Goal: Transaction & Acquisition: Purchase product/service

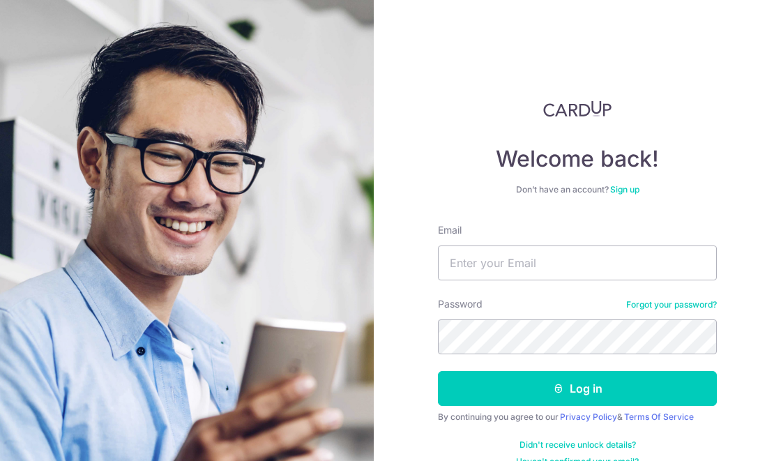
click at [640, 234] on div "Email" at bounding box center [577, 251] width 279 height 57
click at [647, 259] on input "Email" at bounding box center [577, 262] width 279 height 35
type input "cyber"
type input "Cyber.catalyst@hotmail.com"
click at [438, 371] on button "Log in" at bounding box center [577, 388] width 279 height 35
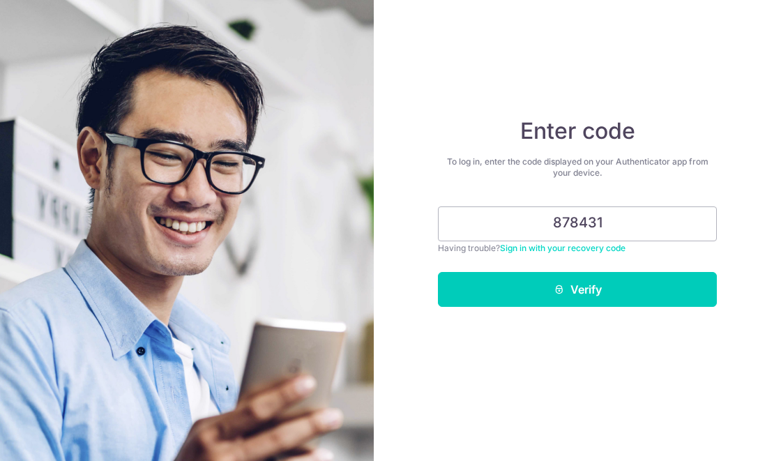
type input "878431"
click at [700, 289] on button "Verify" at bounding box center [577, 289] width 279 height 35
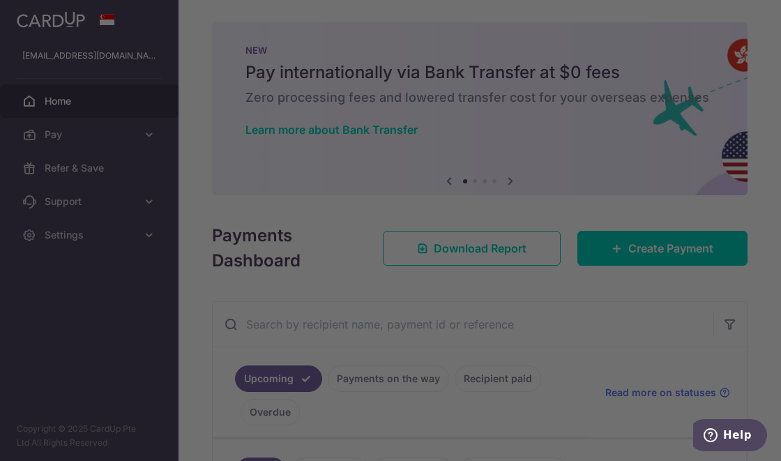
click at [428, 12] on div at bounding box center [394, 233] width 789 height 466
click at [348, 22] on div at bounding box center [394, 233] width 789 height 466
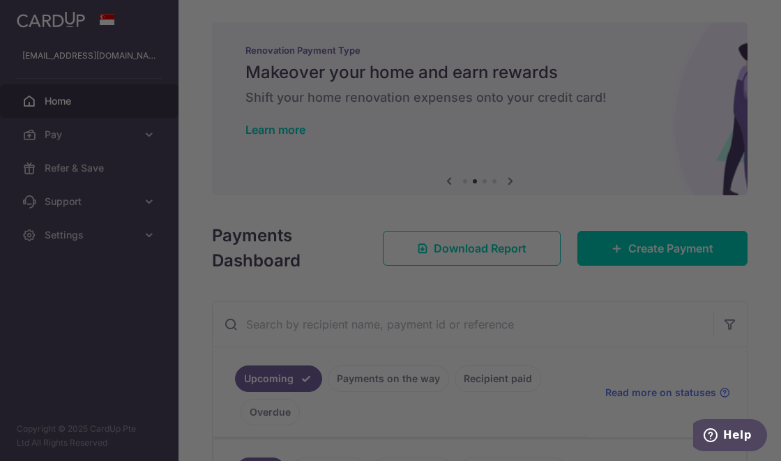
click at [190, 137] on div at bounding box center [394, 233] width 789 height 466
click at [599, 395] on div at bounding box center [394, 233] width 789 height 466
click at [527, 59] on div at bounding box center [394, 233] width 789 height 466
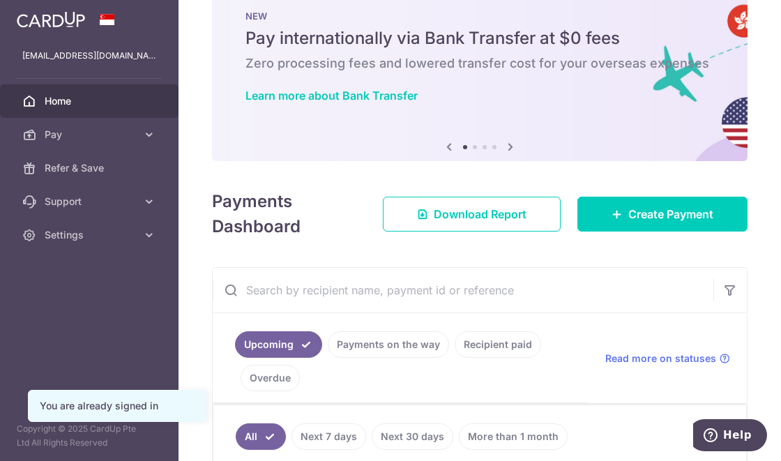
scroll to position [33, 0]
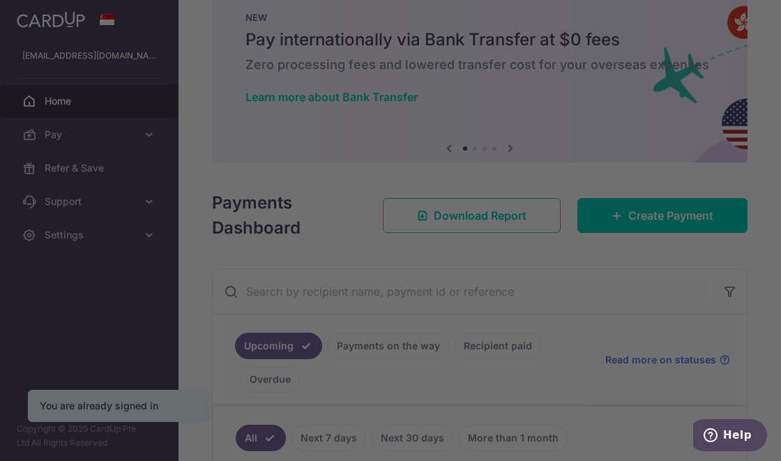
click at [667, 202] on div at bounding box center [394, 233] width 789 height 466
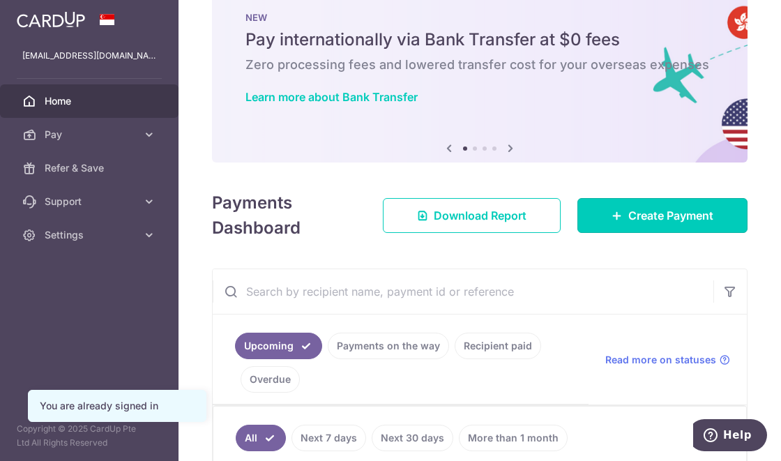
click at [619, 225] on link "Create Payment" at bounding box center [662, 215] width 170 height 35
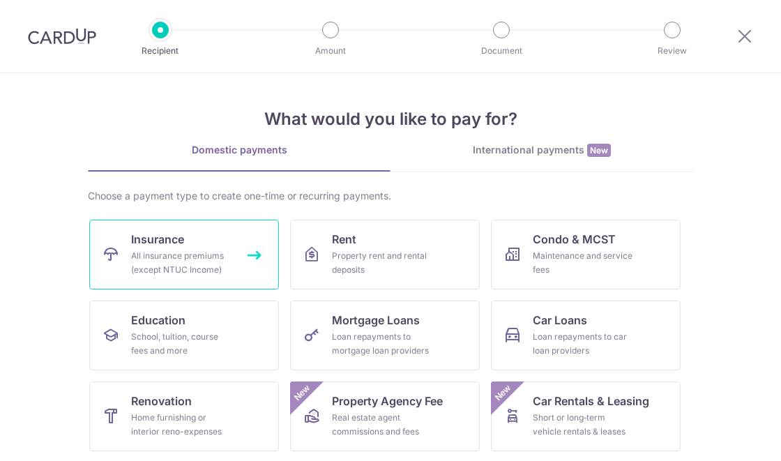
click at [160, 236] on span "Insurance" at bounding box center [157, 239] width 53 height 17
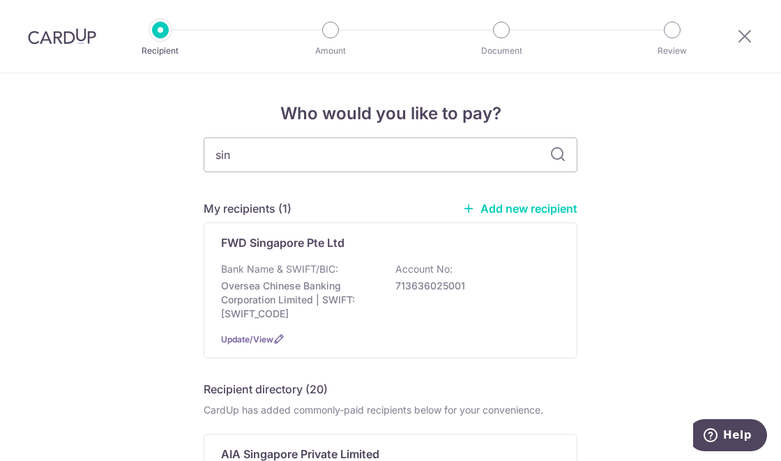
type input "sing"
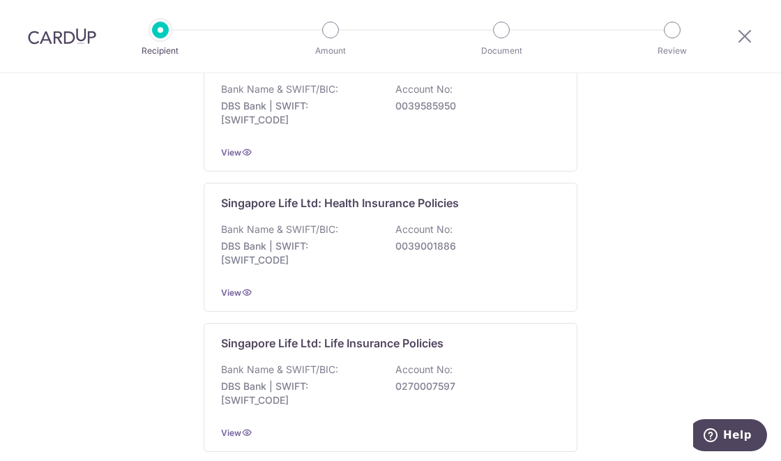
scroll to position [1409, 0]
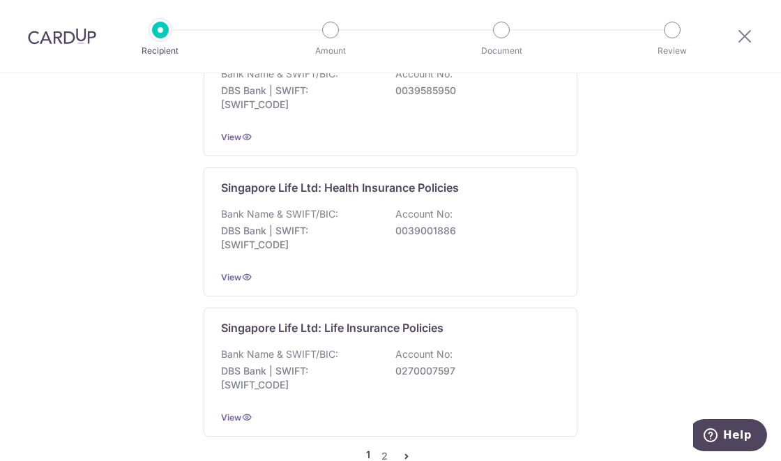
click at [250, 308] on div "Singapore Life Ltd: Life Insurance Policies Bank Name & SWIFT/BIC: DBS Bank | S…" at bounding box center [391, 372] width 374 height 129
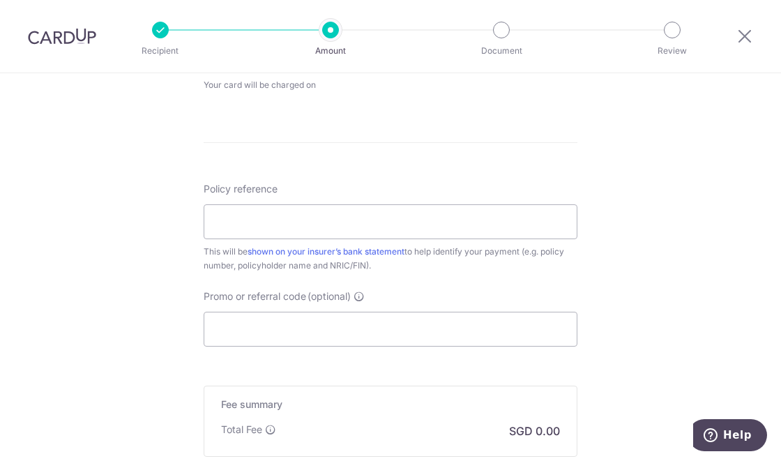
scroll to position [805, 0]
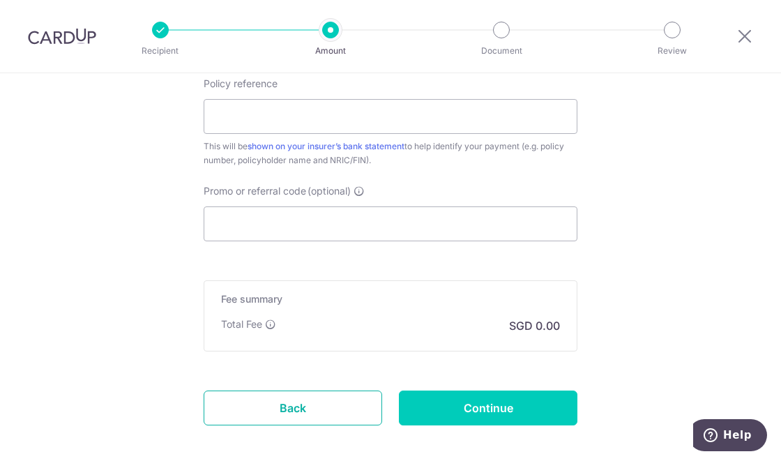
click at [266, 417] on link "Back" at bounding box center [293, 408] width 179 height 35
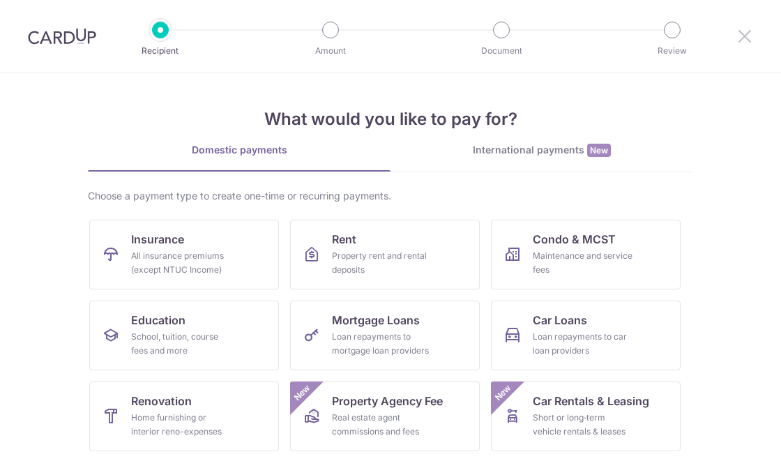
click at [747, 35] on icon at bounding box center [744, 35] width 17 height 17
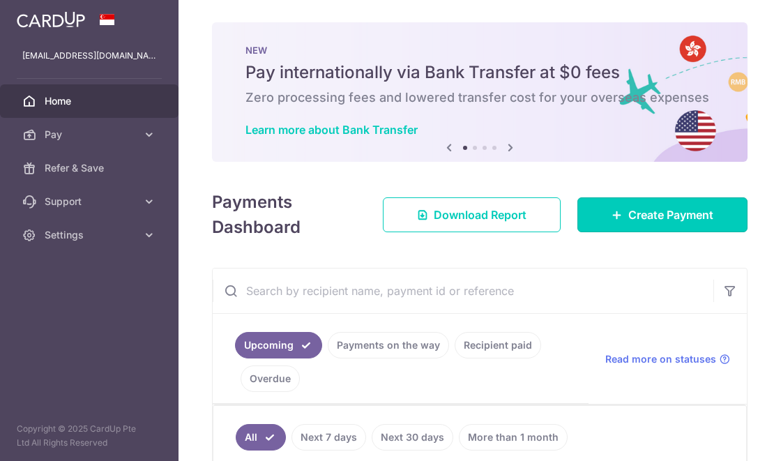
click at [693, 204] on link "Create Payment" at bounding box center [662, 214] width 170 height 35
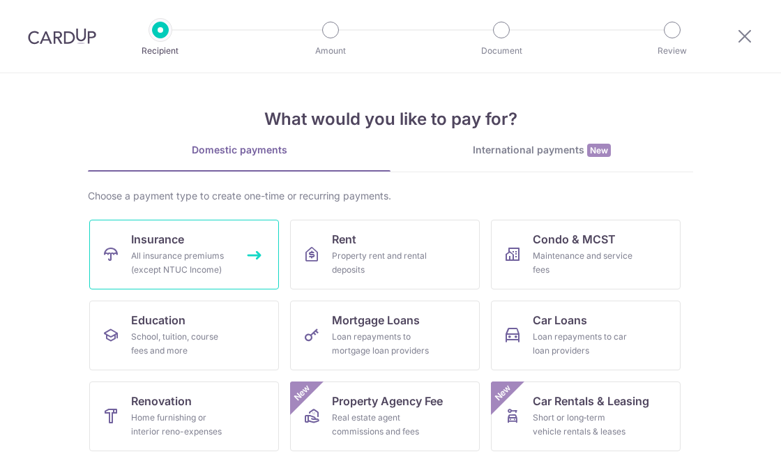
click at [128, 259] on link "Insurance All insurance premiums (except NTUC Income)" at bounding box center [184, 255] width 190 height 70
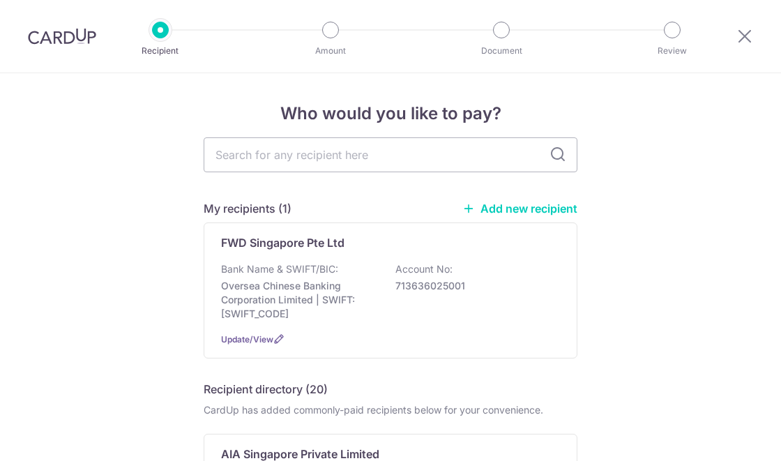
click at [239, 151] on input "text" at bounding box center [391, 154] width 374 height 35
type input "singli"
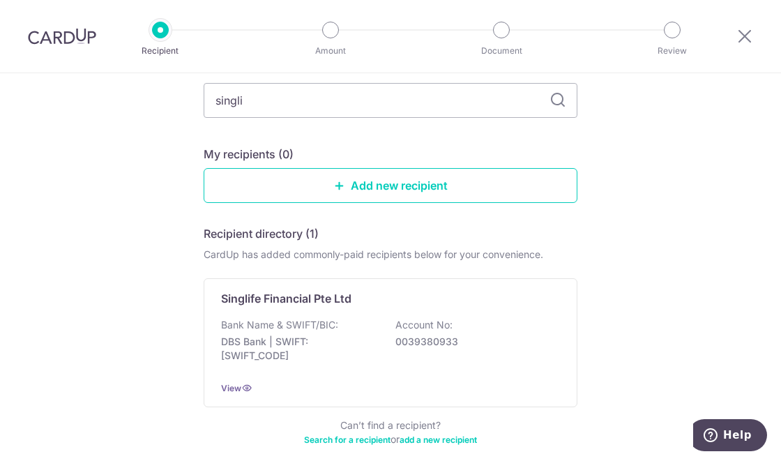
scroll to position [84, 0]
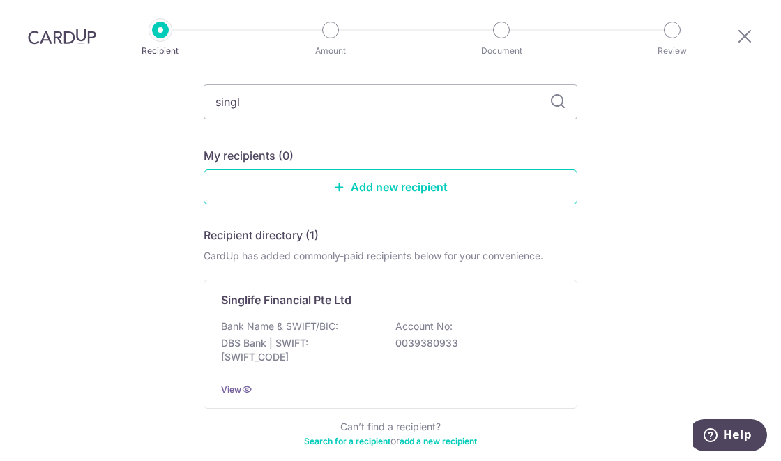
type input "sing"
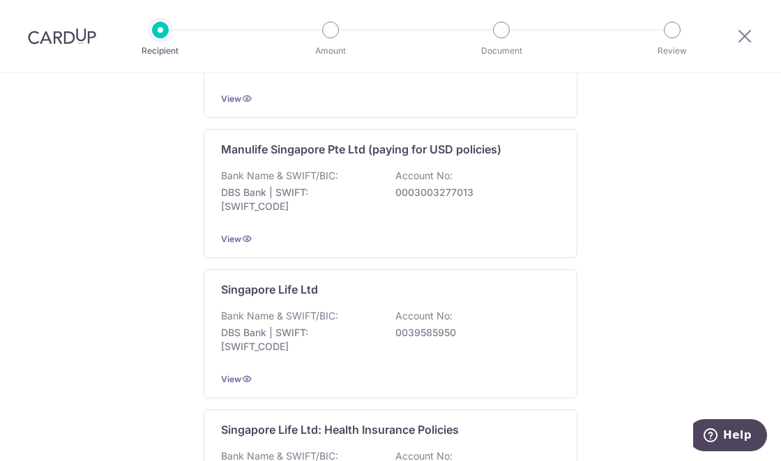
scroll to position [1409, 0]
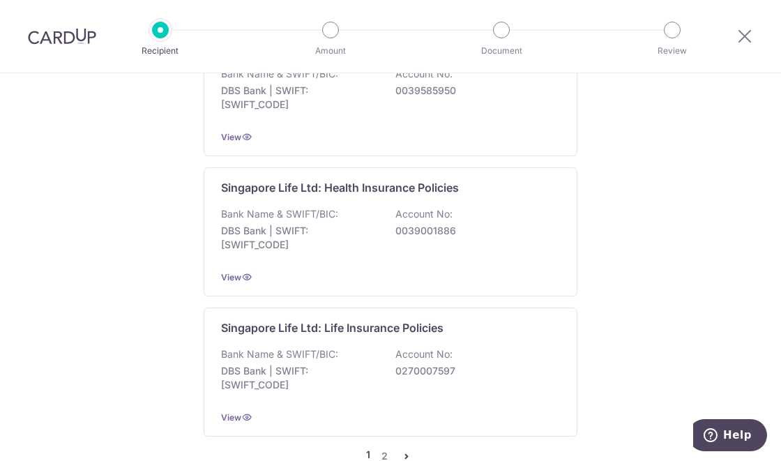
click at [305, 364] on p "DBS Bank | SWIFT: DBSSSGSGXXX" at bounding box center [299, 378] width 156 height 28
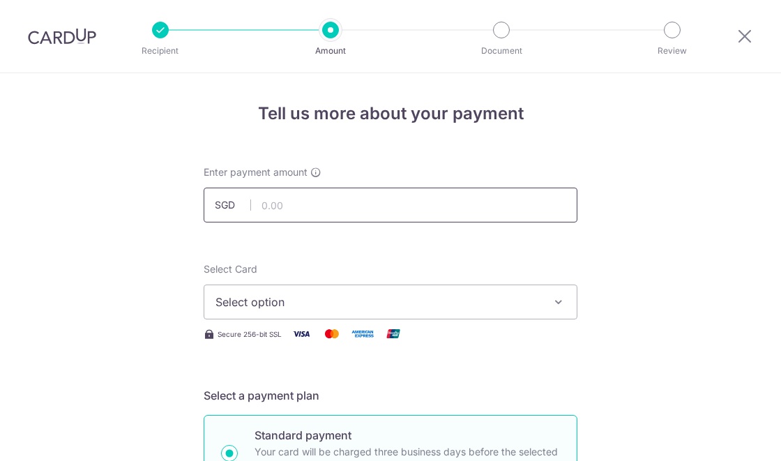
click at [291, 201] on input "text" at bounding box center [391, 205] width 374 height 35
type input "767.40"
click at [215, 305] on button "Select option" at bounding box center [391, 302] width 374 height 35
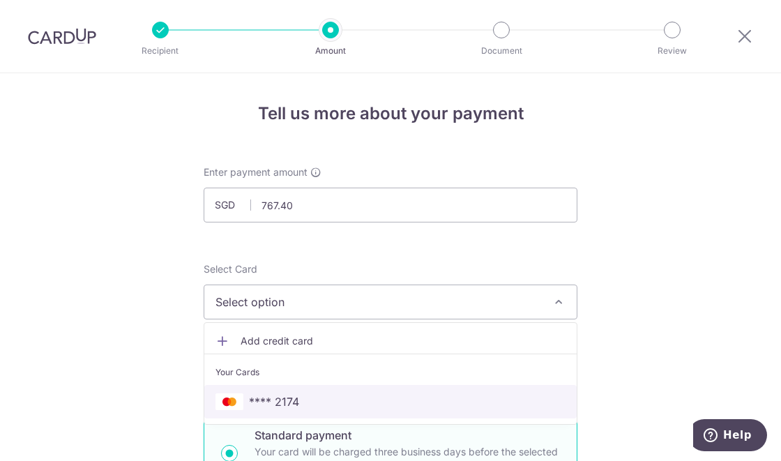
click at [267, 391] on link "**** 2174" at bounding box center [390, 401] width 372 height 33
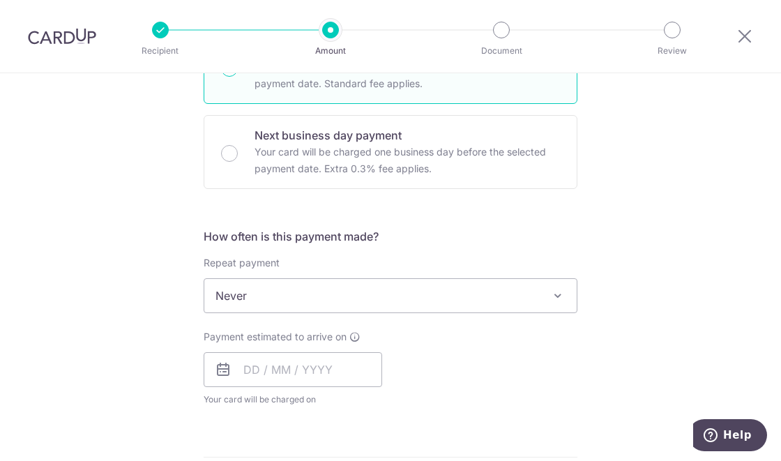
scroll to position [386, 0]
click at [247, 365] on input "text" at bounding box center [293, 369] width 179 height 35
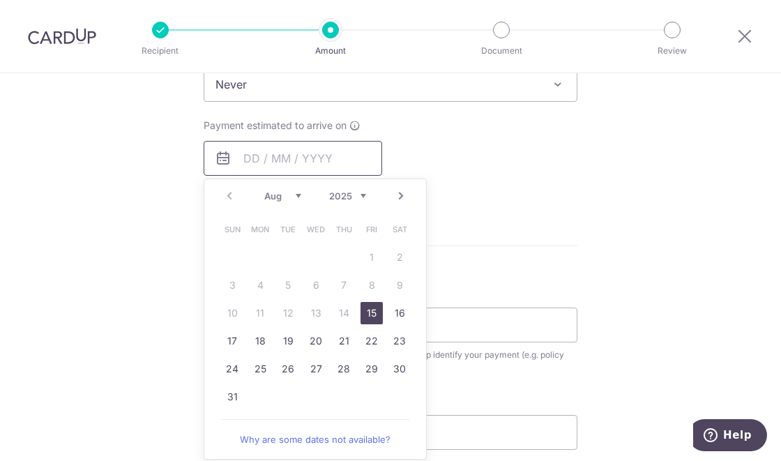
scroll to position [600, 0]
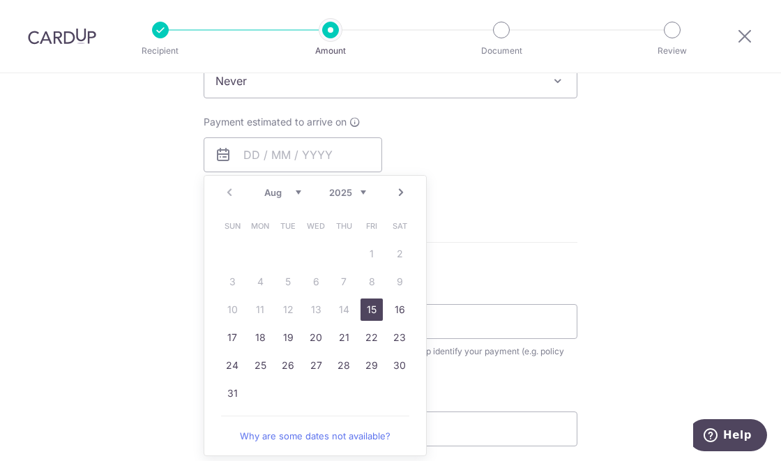
click at [143, 227] on div "Tell us more about your payment Enter payment amount SGD 767.40 767.40 Select C…" at bounding box center [390, 104] width 781 height 1262
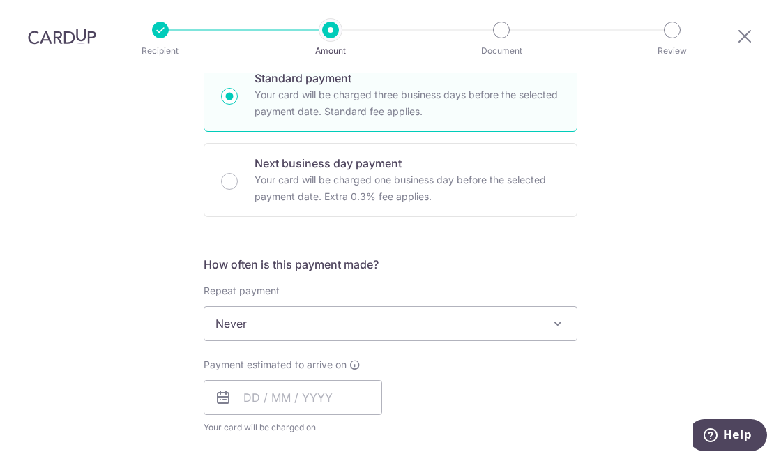
scroll to position [364, 0]
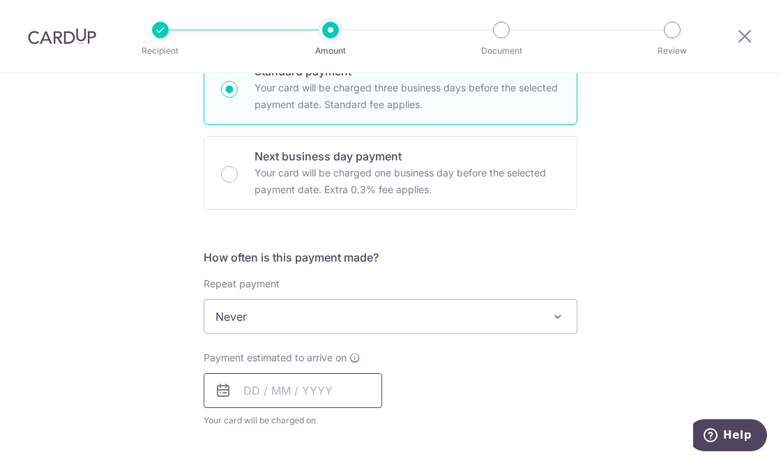
click at [264, 395] on input "text" at bounding box center [293, 390] width 179 height 35
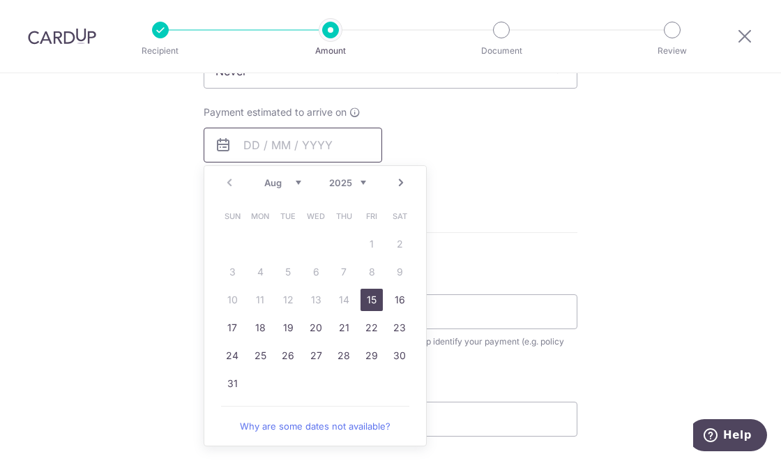
scroll to position [611, 0]
click at [236, 326] on link "17" at bounding box center [232, 326] width 22 height 22
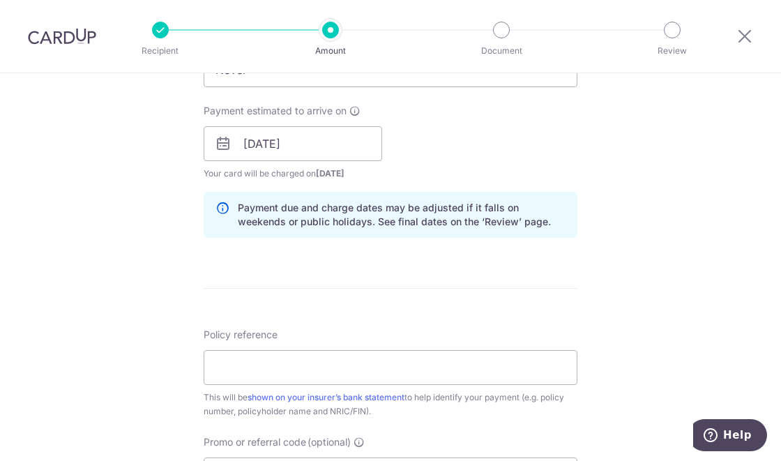
click at [234, 331] on label "Policy reference" at bounding box center [241, 335] width 74 height 14
click at [234, 350] on input "Policy reference" at bounding box center [391, 367] width 374 height 35
click at [247, 147] on input "17/08/2025" at bounding box center [293, 143] width 179 height 35
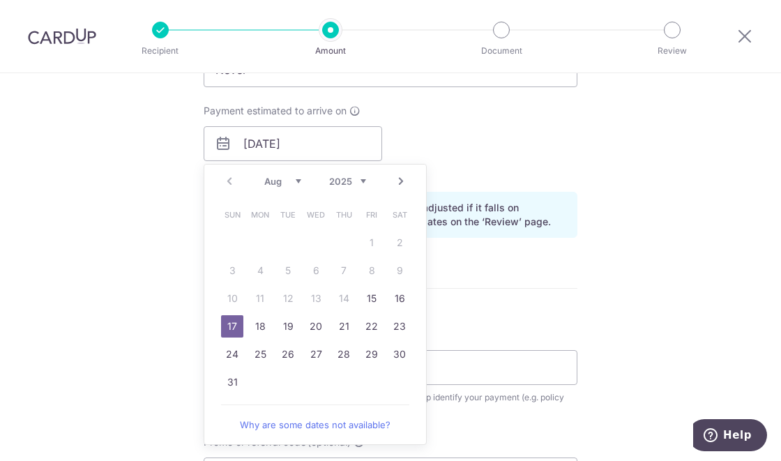
click at [259, 320] on link "18" at bounding box center [260, 326] width 22 height 22
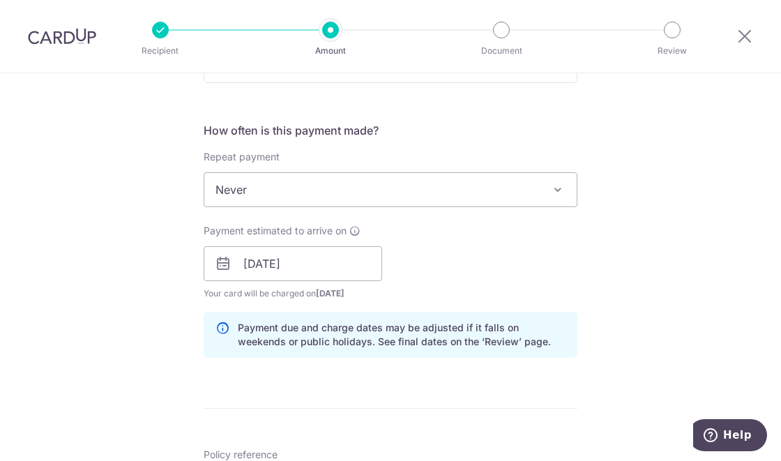
scroll to position [491, 0]
click at [243, 256] on input "18/08/2025" at bounding box center [293, 263] width 179 height 35
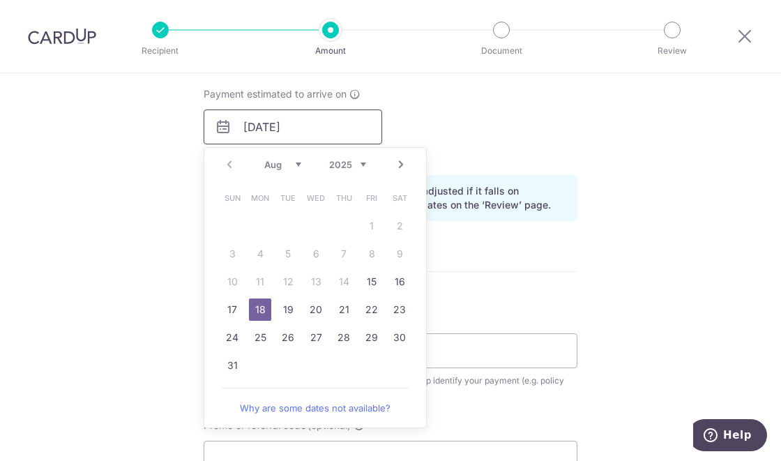
scroll to position [628, 0]
click at [287, 307] on link "19" at bounding box center [288, 309] width 22 height 22
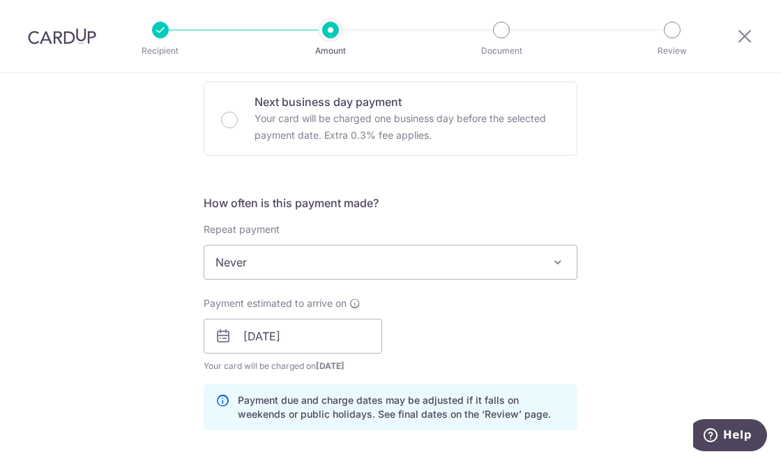
scroll to position [421, 0]
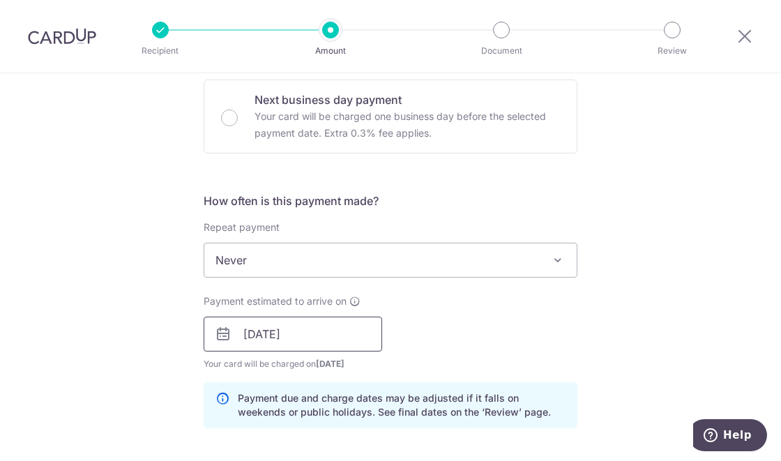
click at [245, 332] on input "19/08/2025" at bounding box center [293, 334] width 179 height 35
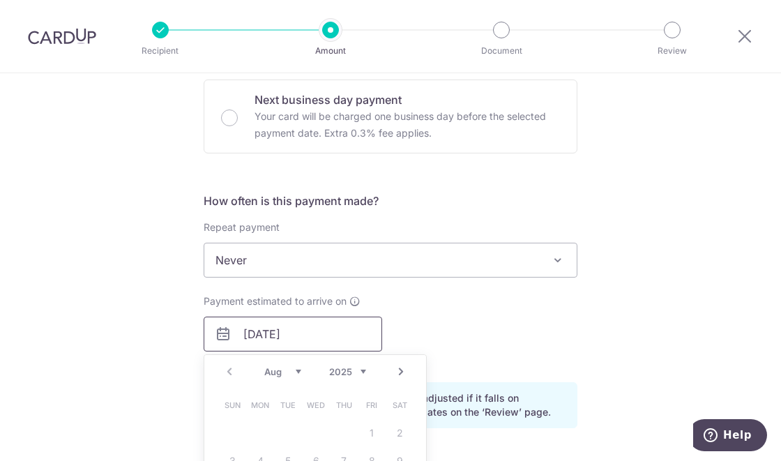
click at [243, 332] on input "19/08/2025" at bounding box center [293, 334] width 179 height 35
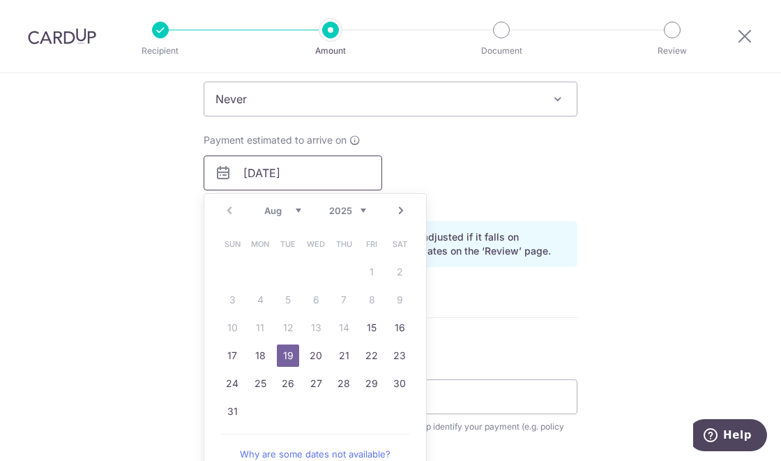
scroll to position [582, 0]
click at [260, 352] on link "18" at bounding box center [260, 355] width 22 height 22
type input "18/08/2025"
click at [265, 351] on form "Enter payment amount SGD 767.40 767.40 Select Card **** 2174 Add credit card Yo…" at bounding box center [391, 163] width 374 height 1161
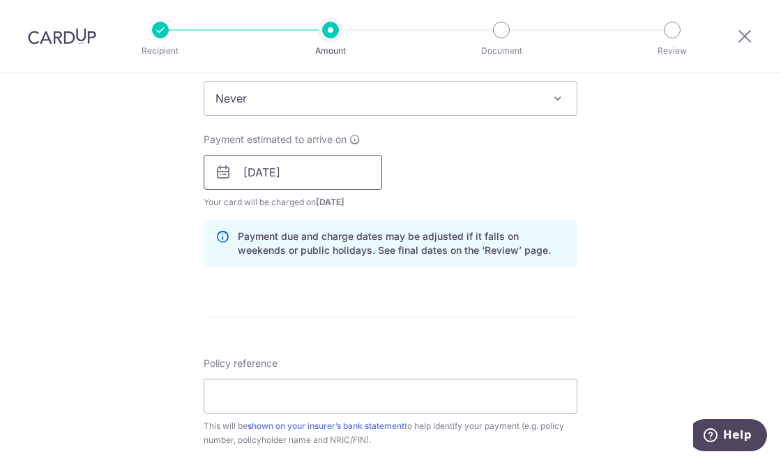
click at [230, 181] on input "18/08/2025" at bounding box center [293, 172] width 179 height 35
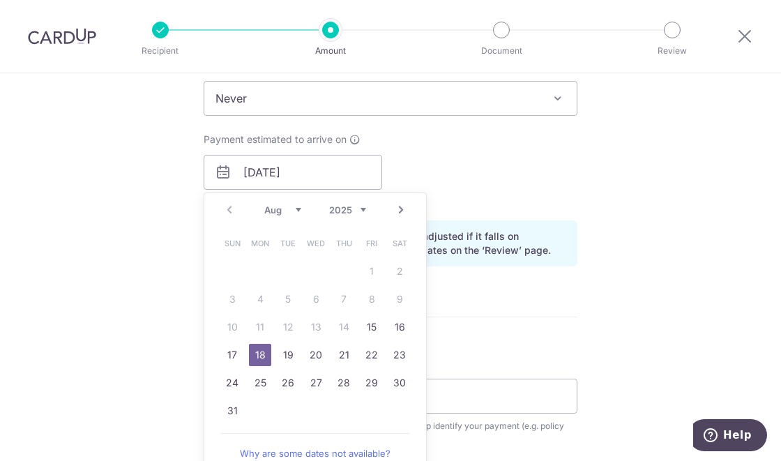
click at [144, 194] on div "Tell us more about your payment Enter payment amount SGD 767.40 767.40 Select C…" at bounding box center [390, 150] width 781 height 1319
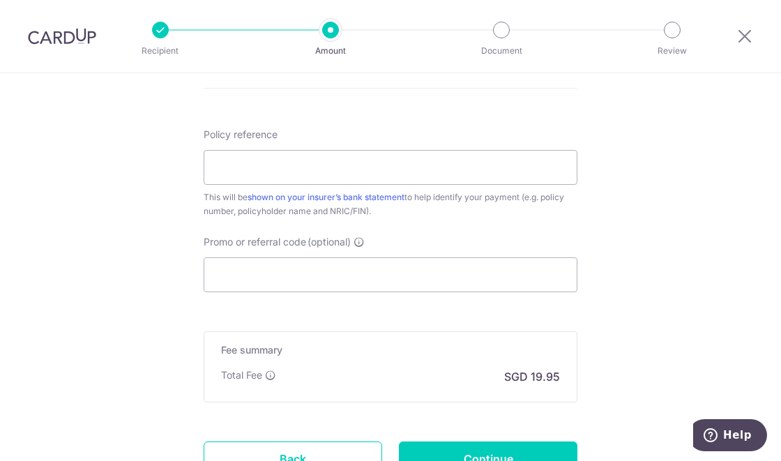
scroll to position [812, 0]
click at [239, 275] on input "Promo or referral code (optional)" at bounding box center [391, 274] width 374 height 35
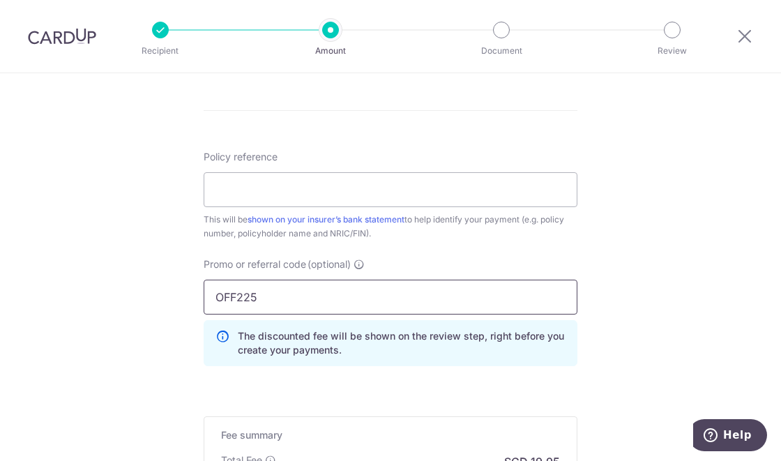
scroll to position [780, 0]
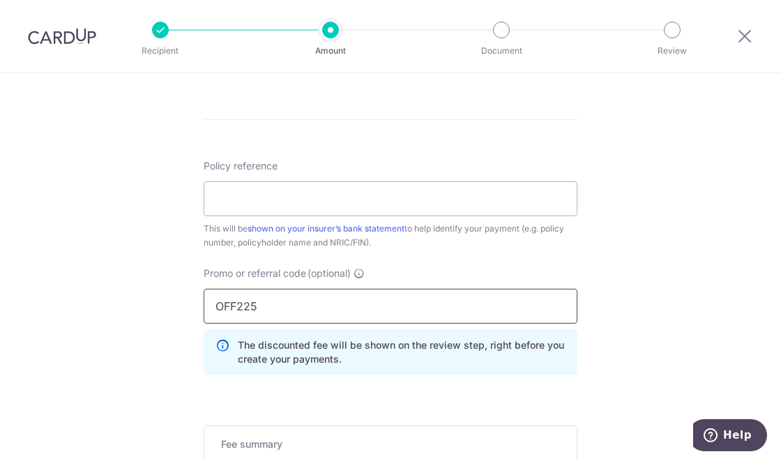
type input "OFF225"
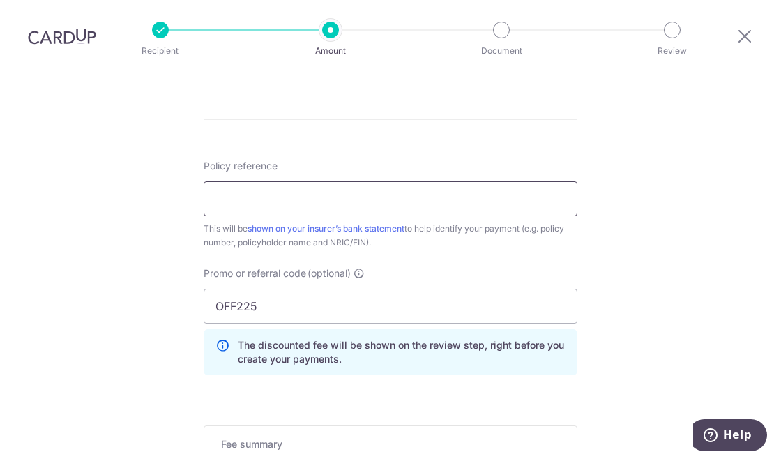
click at [220, 202] on input "Policy reference" at bounding box center [391, 198] width 374 height 35
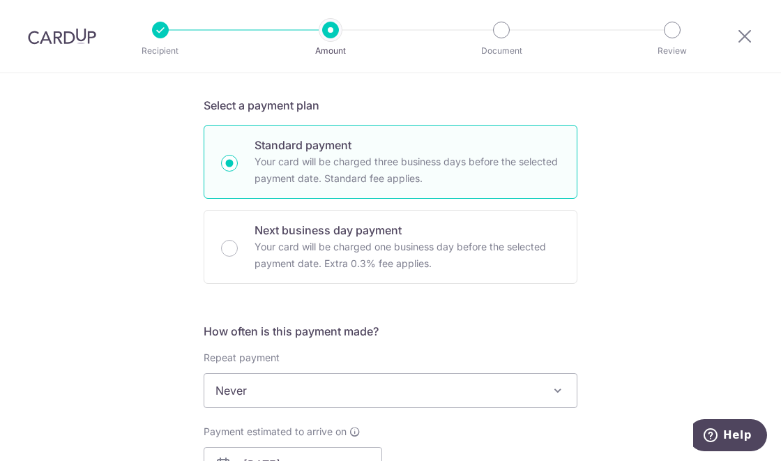
scroll to position [292, 0]
type input "83741440"
click at [243, 234] on div "Next business day payment Your card will be charged one business day before the…" at bounding box center [391, 246] width 374 height 74
radio input "false"
radio input "true"
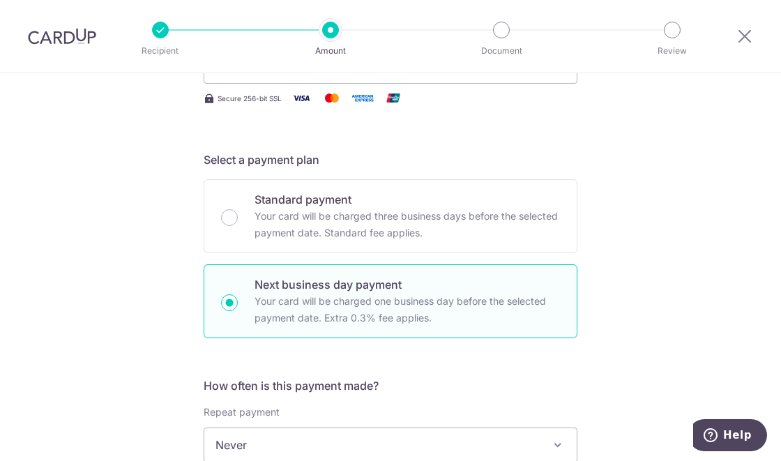
scroll to position [230, 0]
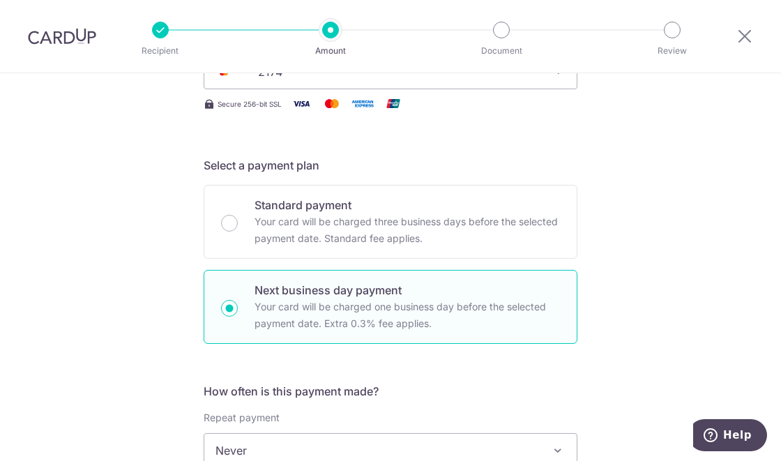
click at [235, 225] on input "Standard payment Your card will be charged three business days before the selec…" at bounding box center [229, 223] width 17 height 17
radio input "true"
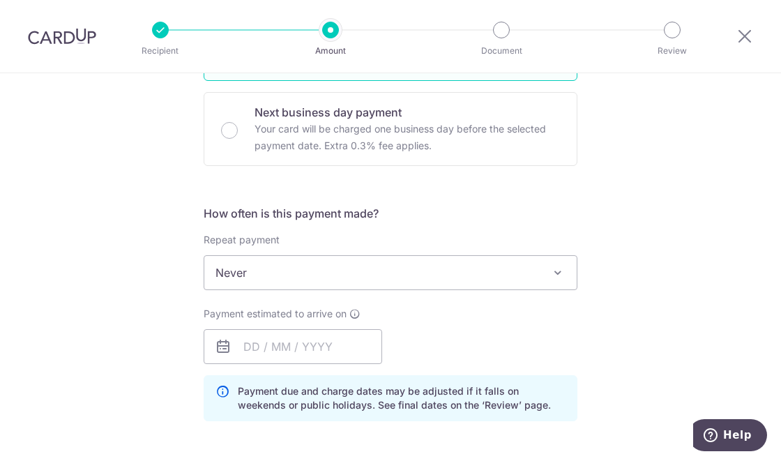
scroll to position [408, 0]
click at [252, 345] on input "text" at bounding box center [293, 346] width 179 height 35
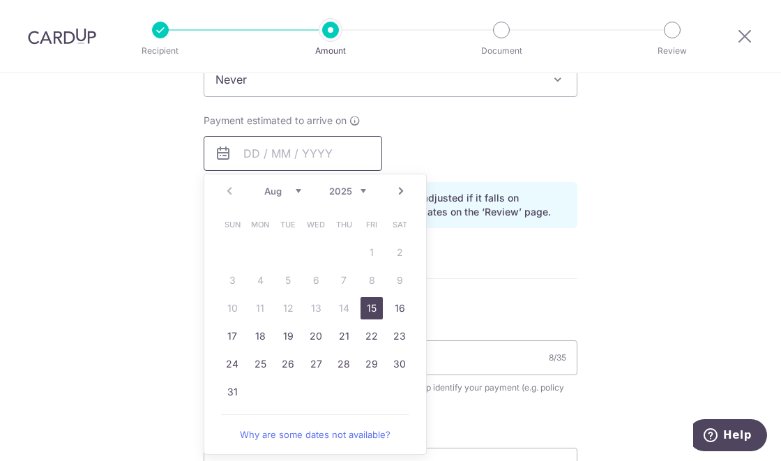
scroll to position [607, 0]
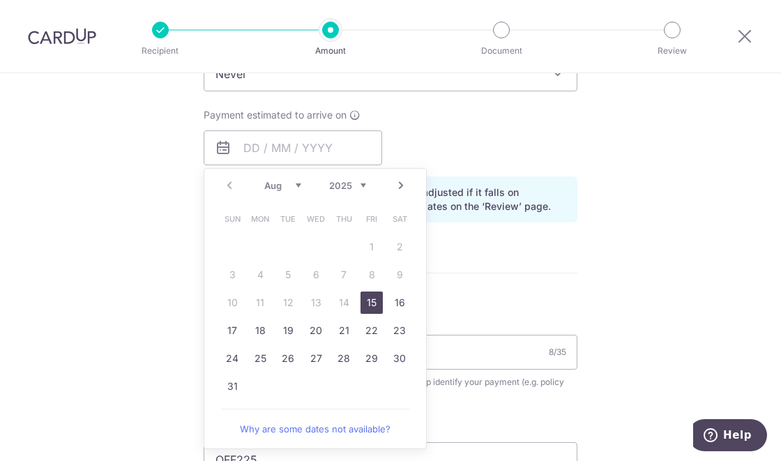
click at [264, 325] on link "18" at bounding box center [260, 330] width 22 height 22
type input "18/08/2025"
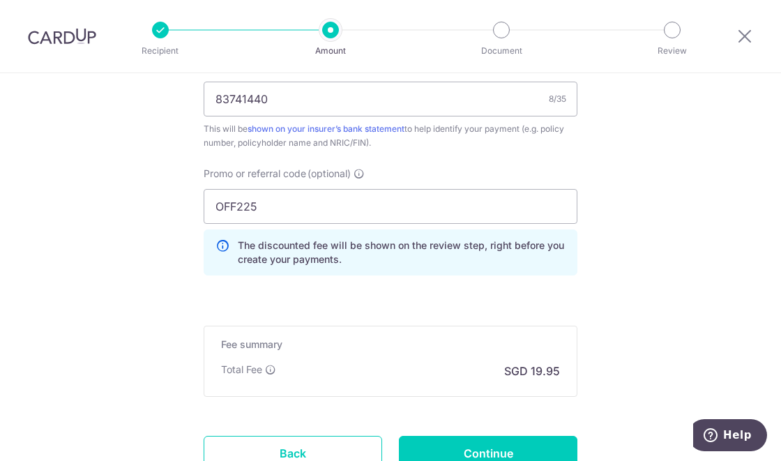
scroll to position [925, 0]
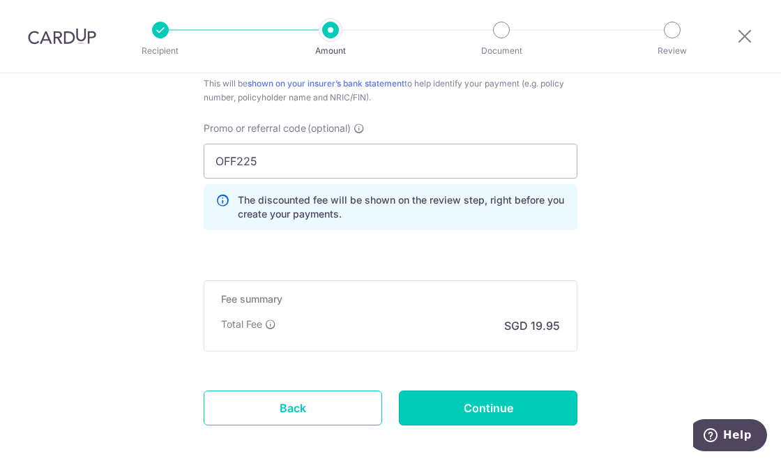
click at [432, 415] on input "Continue" at bounding box center [488, 408] width 179 height 35
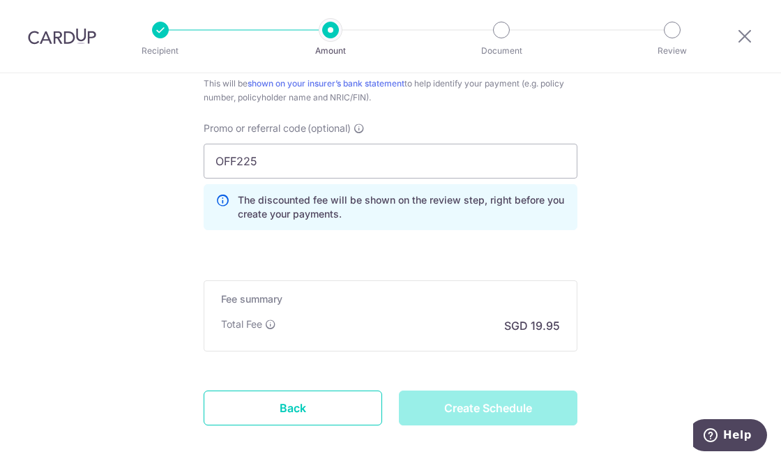
type input "Create Schedule"
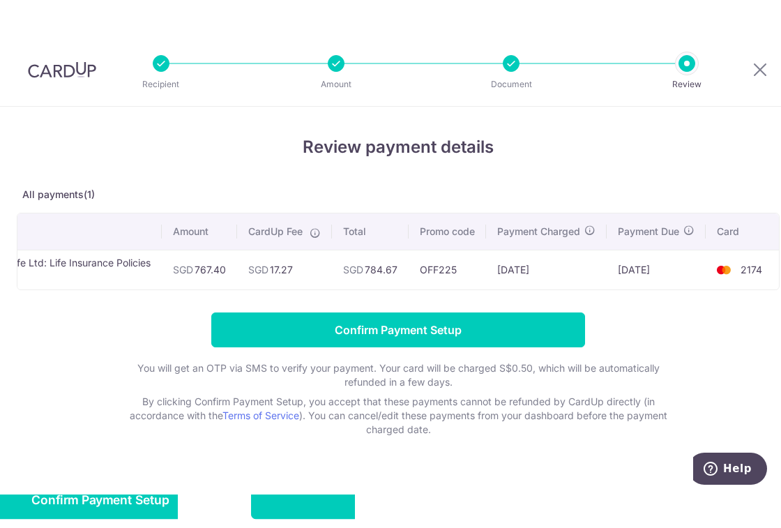
scroll to position [0, 83]
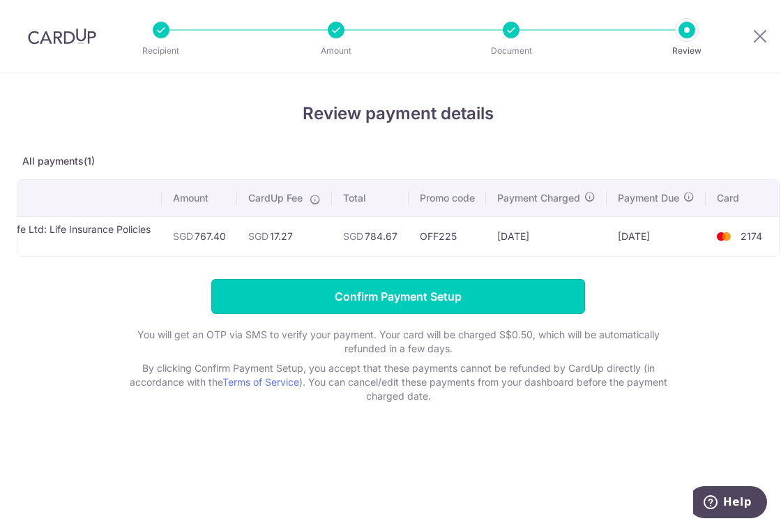
click at [556, 295] on input "Confirm Payment Setup" at bounding box center [398, 296] width 374 height 35
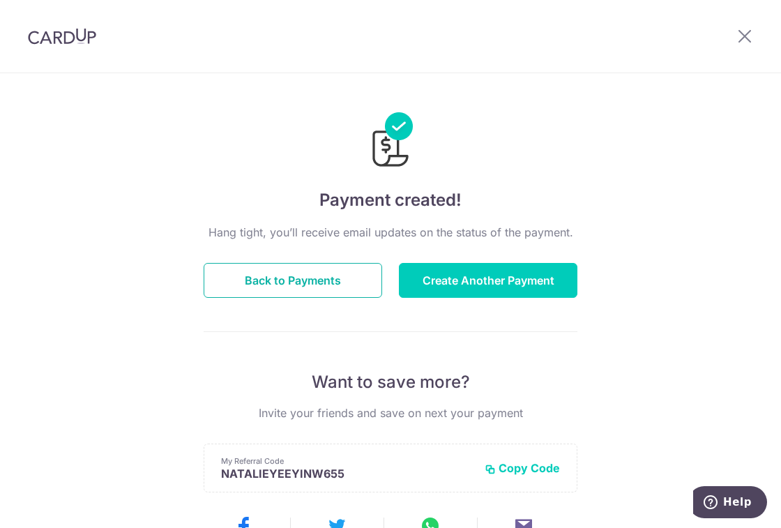
click at [286, 264] on button "Back to Payments" at bounding box center [293, 280] width 179 height 35
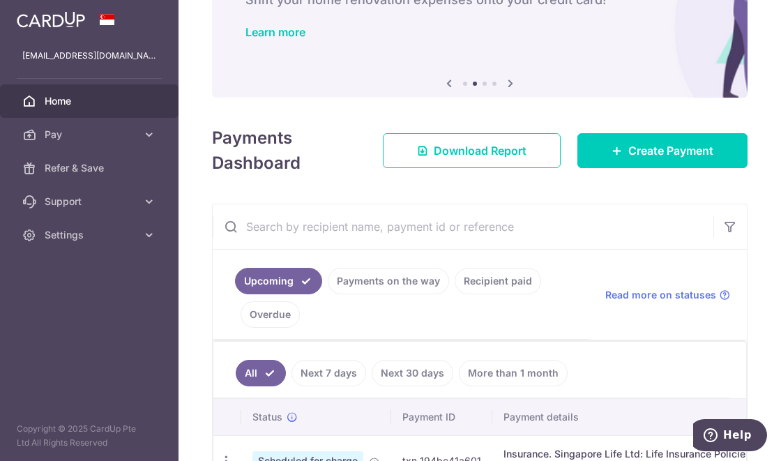
scroll to position [121, 0]
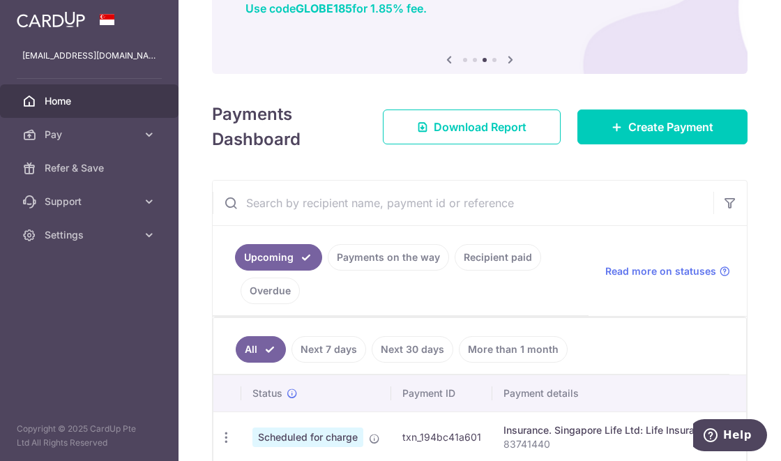
click at [371, 257] on link "Payments on the way" at bounding box center [388, 257] width 121 height 27
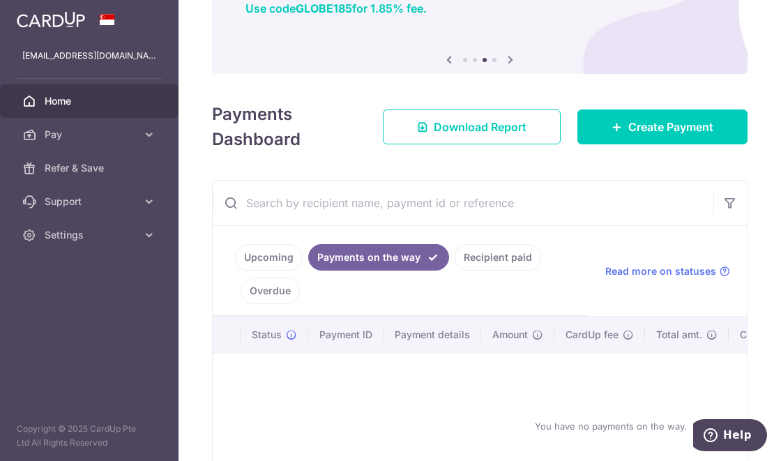
click at [252, 251] on link "Upcoming" at bounding box center [269, 257] width 68 height 27
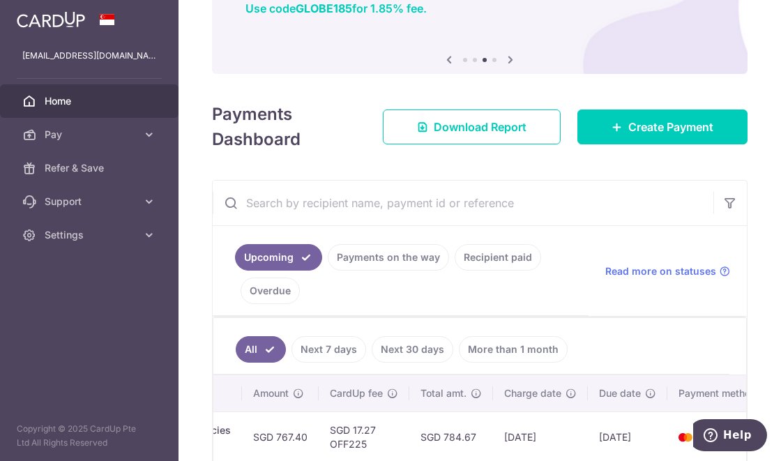
scroll to position [0, 540]
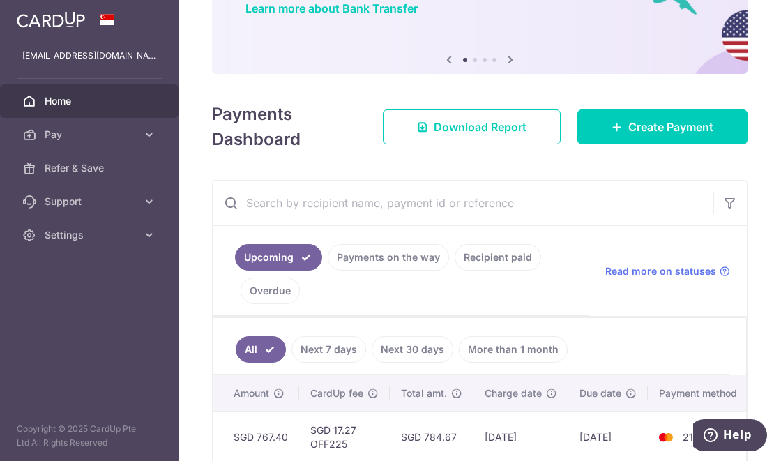
click at [481, 255] on link "Recipient paid" at bounding box center [498, 257] width 86 height 27
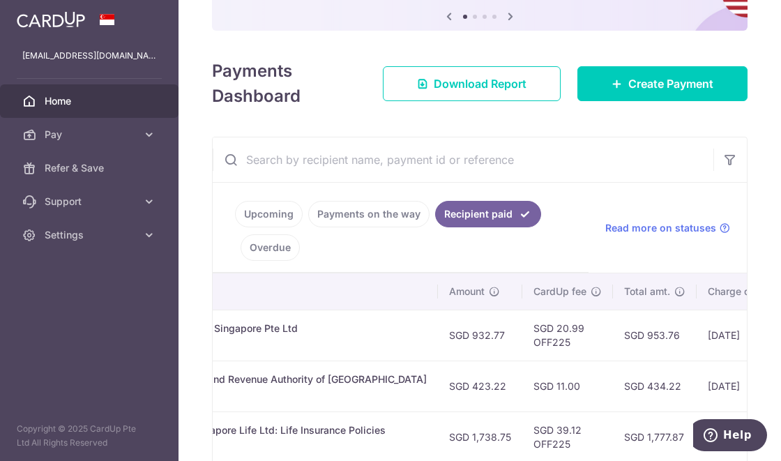
scroll to position [0, 335]
click at [77, 233] on span "Settings" at bounding box center [91, 235] width 92 height 14
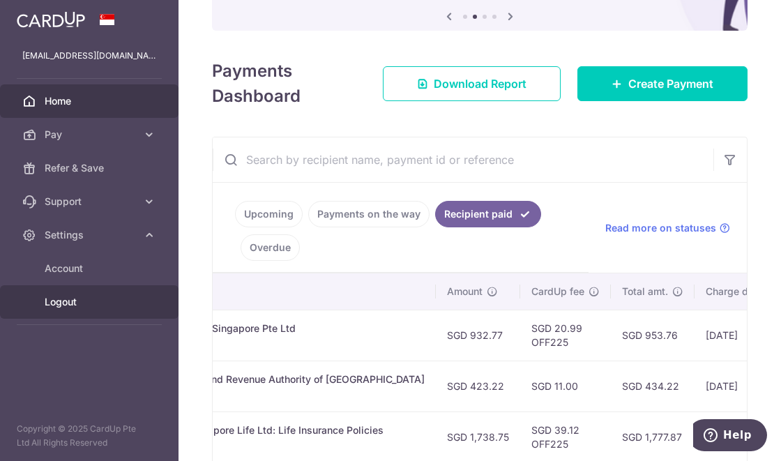
click at [54, 301] on span "Logout" at bounding box center [91, 302] width 92 height 14
